Goal: Information Seeking & Learning: Learn about a topic

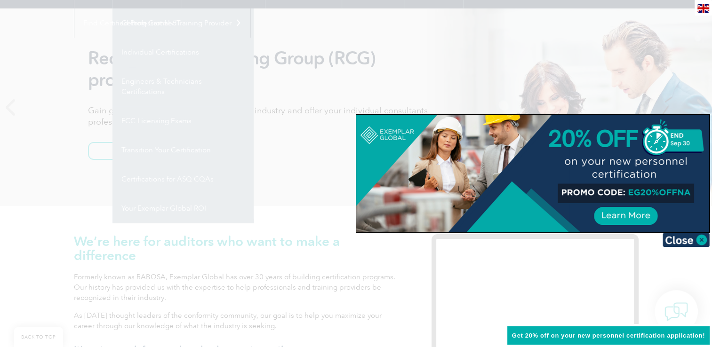
scroll to position [94, 0]
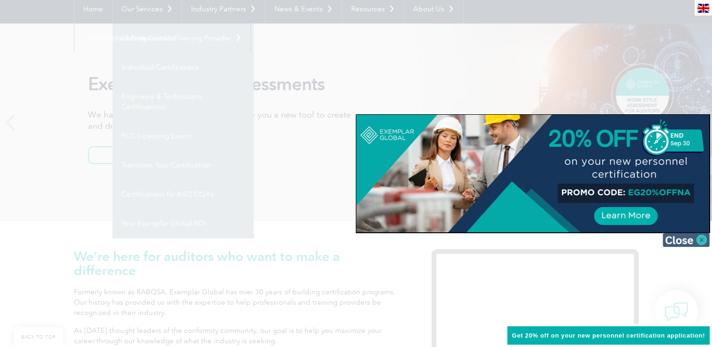
click at [703, 241] on img at bounding box center [686, 240] width 47 height 14
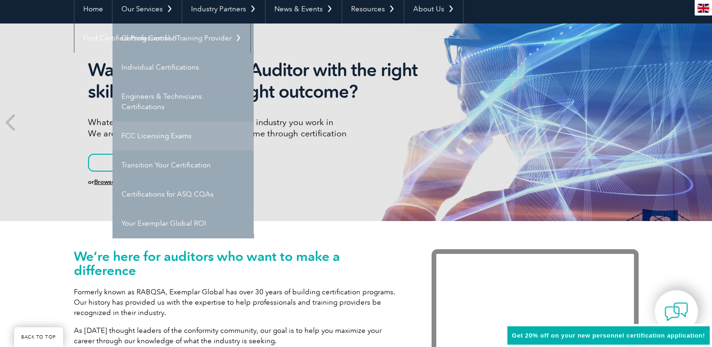
click at [151, 139] on link "FCC Licensing Exams" at bounding box center [182, 135] width 141 height 29
